Goal: Register for event/course

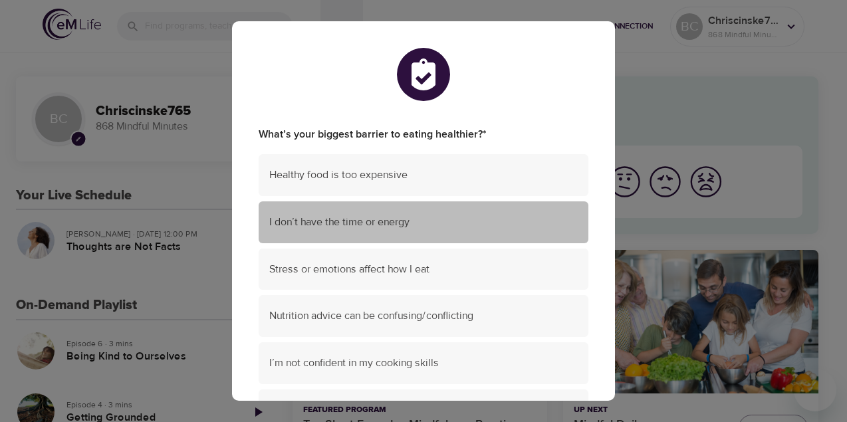
click at [429, 225] on span "I don’t have the time or energy" at bounding box center [423, 222] width 309 height 15
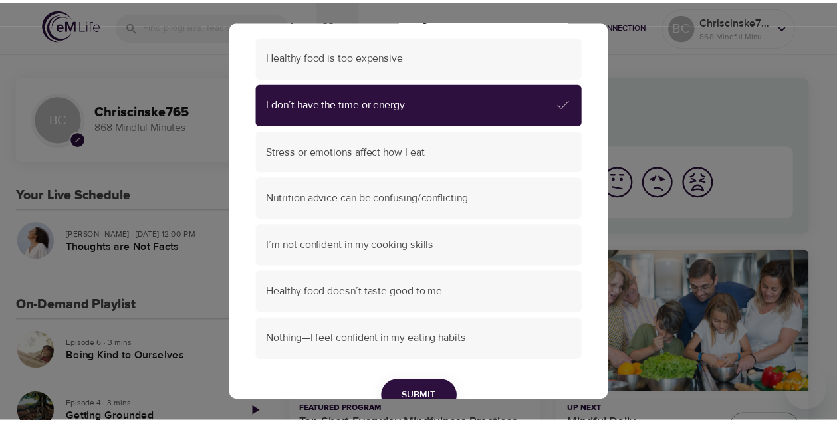
scroll to position [152, 0]
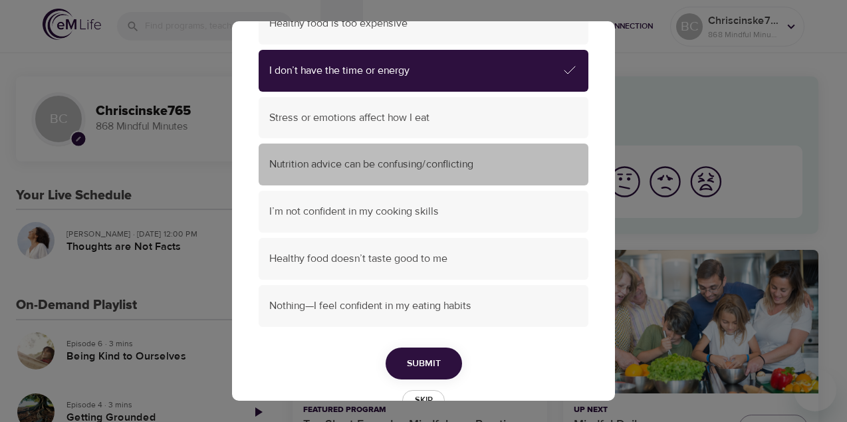
click at [467, 175] on div "Nutrition advice can be confusing/conflicting" at bounding box center [424, 165] width 330 height 42
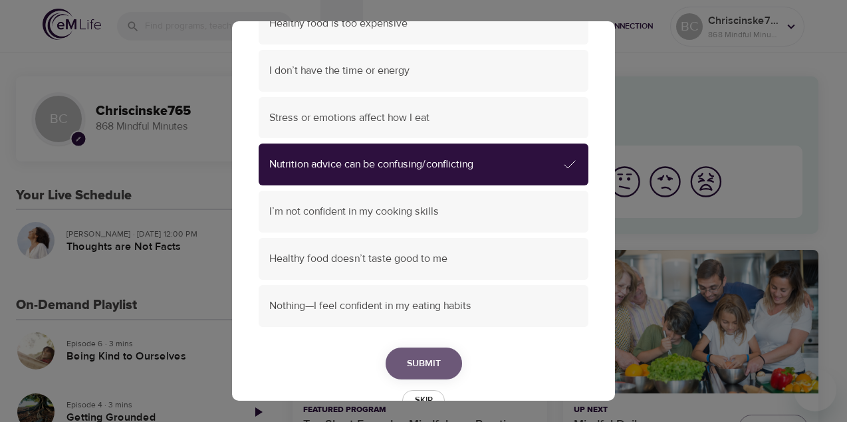
click at [423, 369] on span "Submit" at bounding box center [424, 364] width 34 height 17
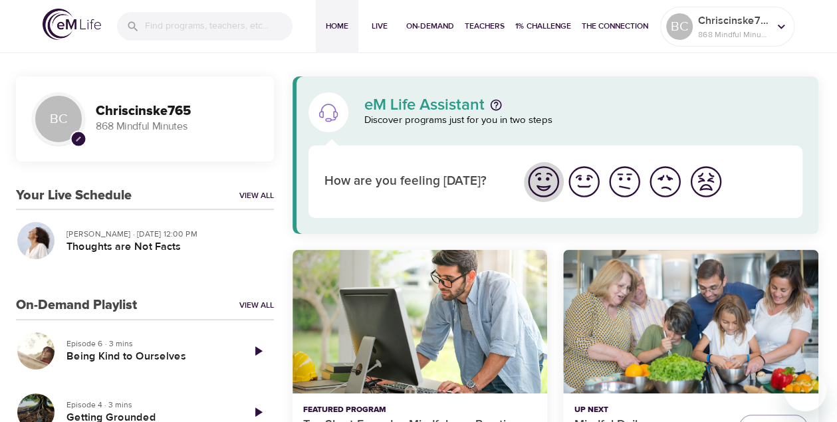
click at [532, 183] on img "I'm feeling great" at bounding box center [543, 182] width 37 height 37
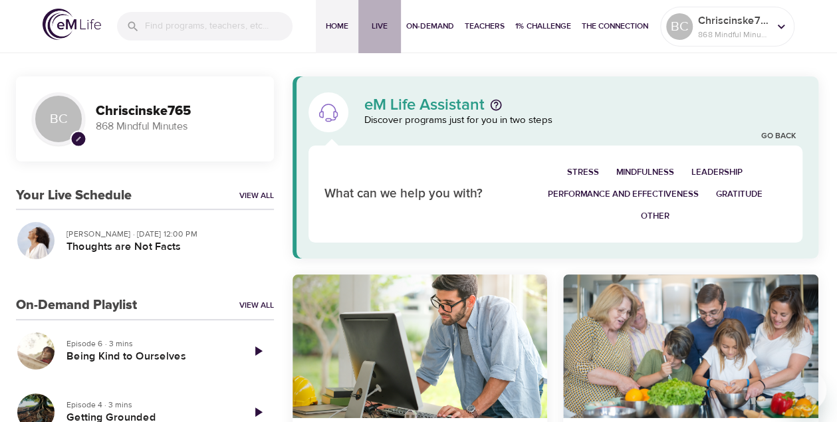
click at [385, 21] on span "Live" at bounding box center [380, 26] width 32 height 14
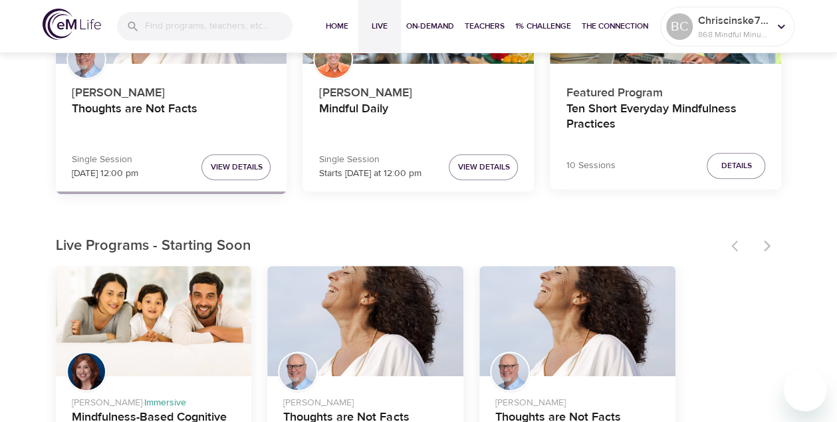
scroll to position [239, 0]
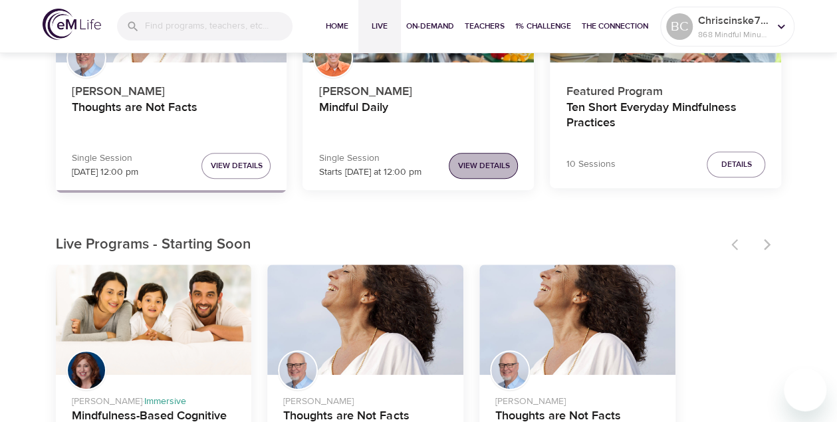
click at [500, 164] on span "View Details" at bounding box center [484, 166] width 52 height 14
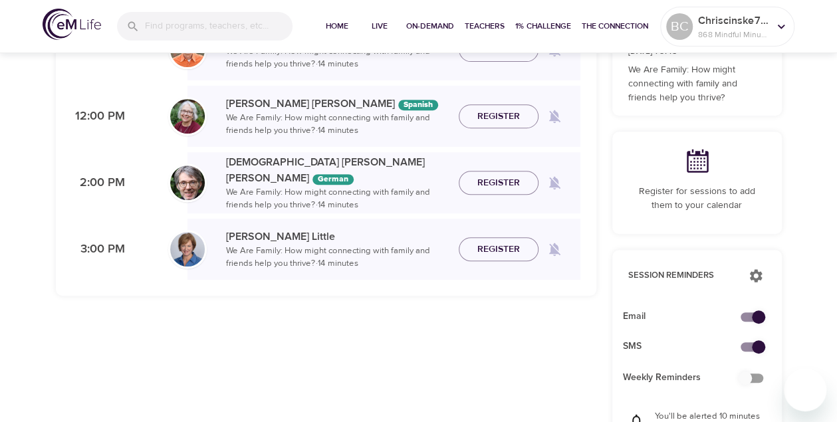
checkbox input "true"
click at [601, 178] on div "Mon 25 Tue 26 Wed 27 Thu 28 Fri 29 Sat 30 Sun 31 Mon 1 Tue 2 Wed 3 Thu 4 Fri 5 …" at bounding box center [326, 265] width 557 height 740
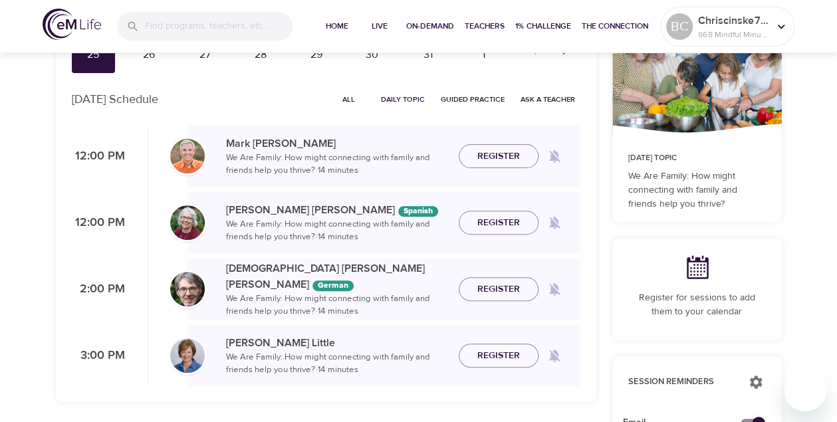
scroll to position [160, 0]
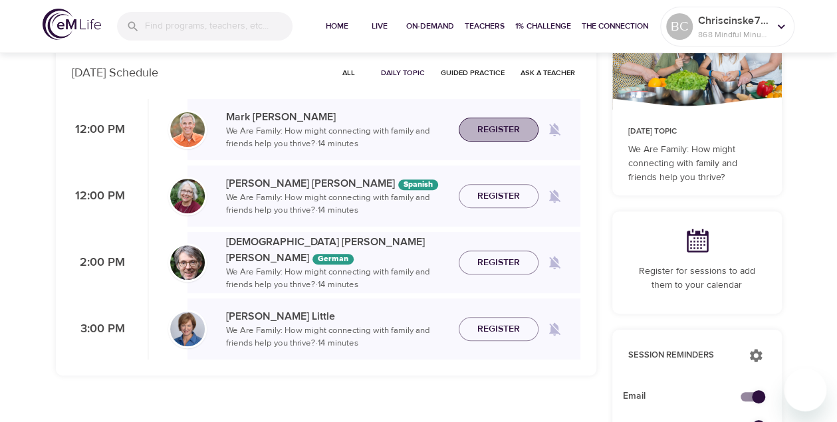
click at [503, 127] on span "Register" at bounding box center [499, 130] width 43 height 17
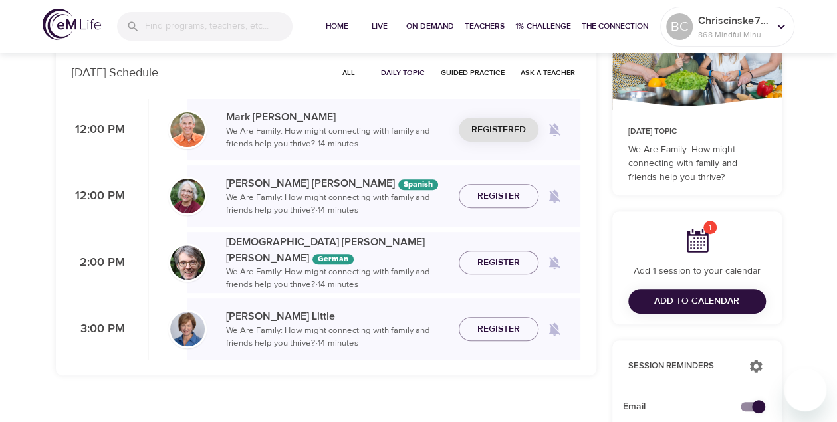
click at [518, 390] on div "Mon 25 Tue 26 Wed 27 Thu 28 Fri 29 Sat 30 Sun 31 Mon 1 Tue 2 Wed 3 Thu 4 Fri 5 …" at bounding box center [326, 350] width 557 height 750
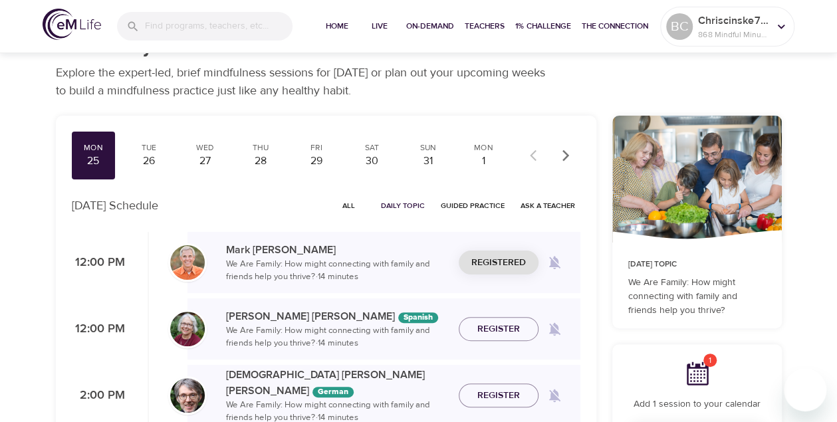
scroll to position [0, 0]
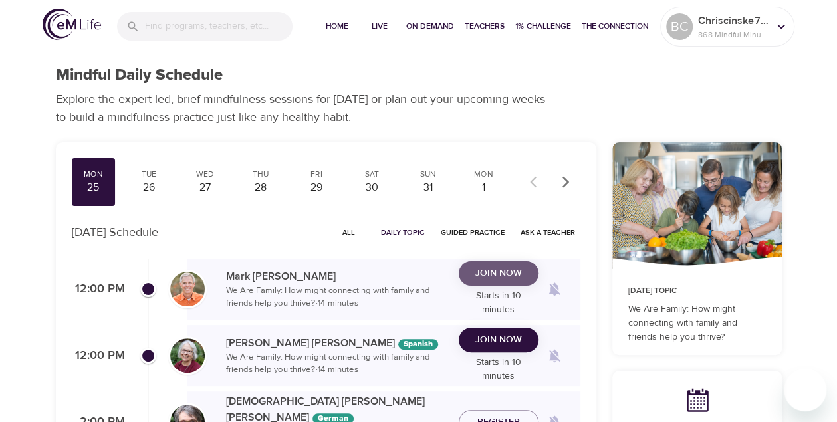
click at [507, 279] on span "Join Now" at bounding box center [499, 273] width 47 height 17
